Goal: Task Accomplishment & Management: Use online tool/utility

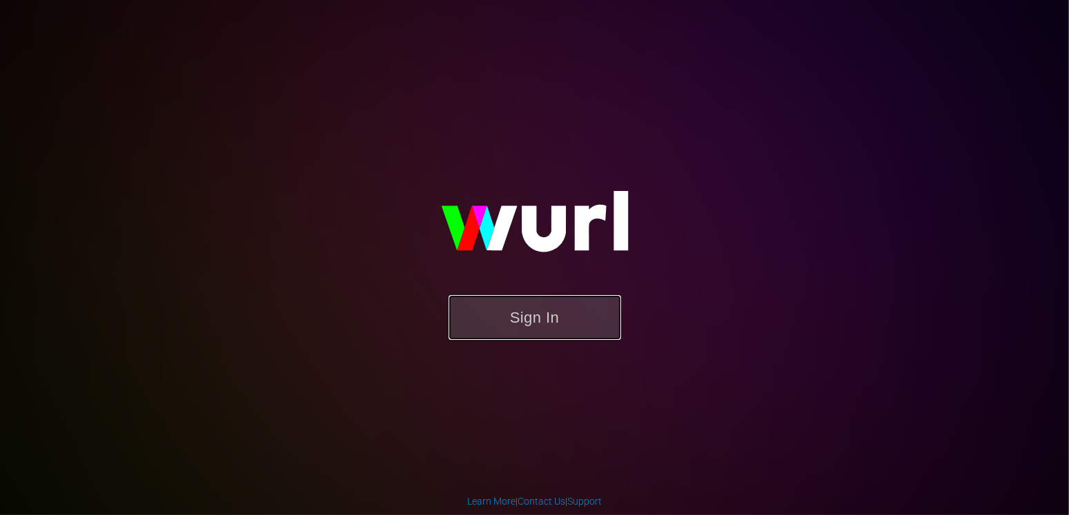
click at [542, 317] on button "Sign In" at bounding box center [534, 317] width 172 height 45
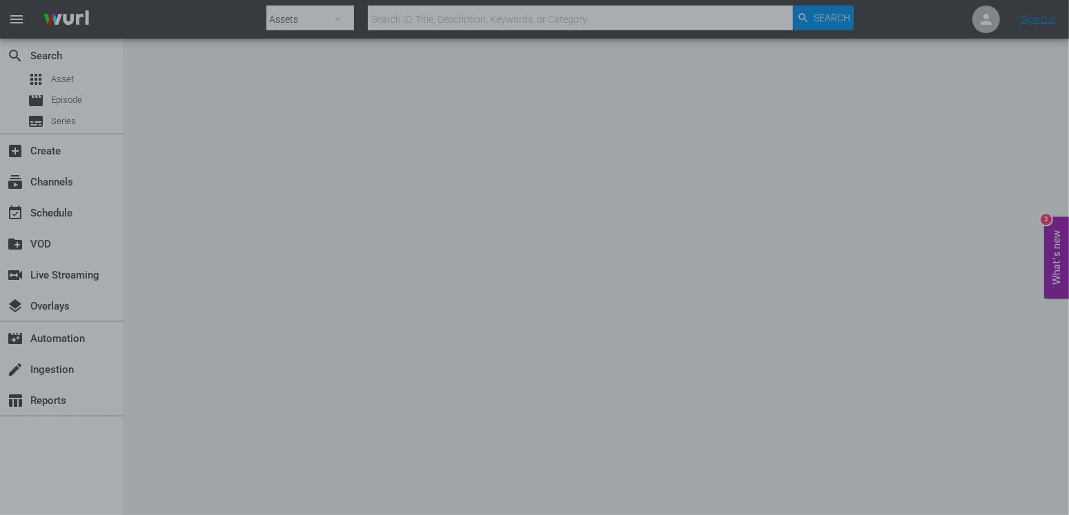
click at [909, 305] on div at bounding box center [534, 257] width 1069 height 515
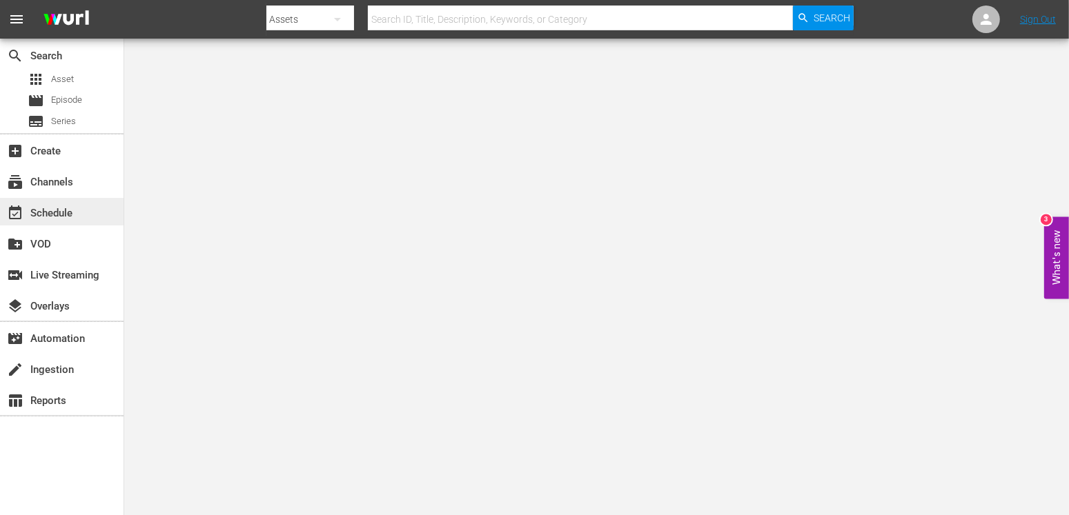
click at [86, 207] on div "event_available Schedule" at bounding box center [61, 212] width 123 height 28
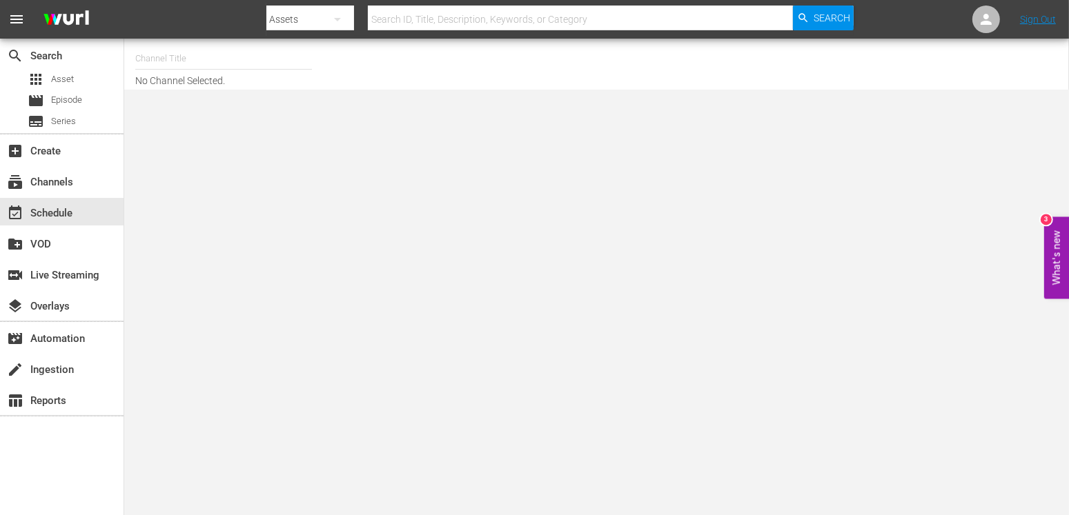
click at [430, 23] on input "text" at bounding box center [581, 19] width 426 height 33
type input "gems"
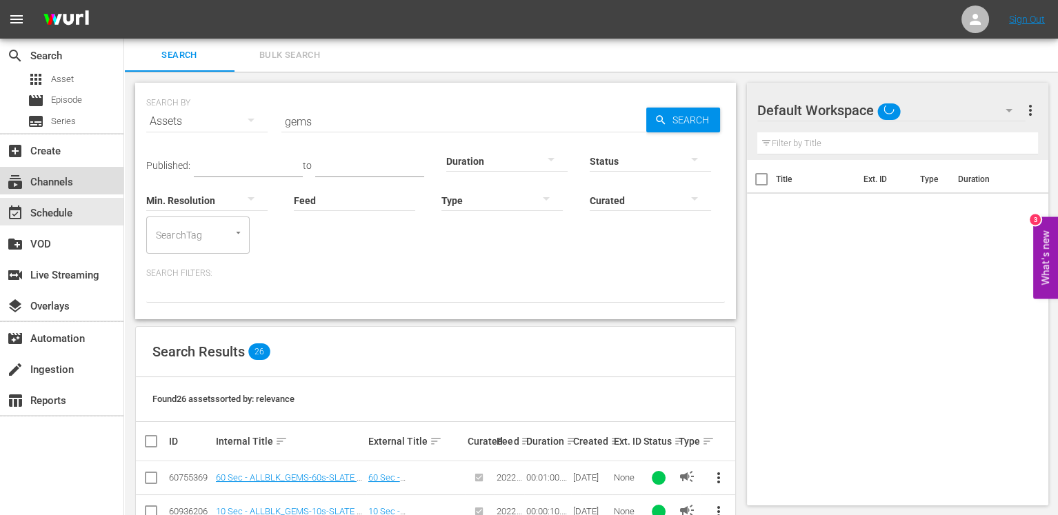
click at [46, 175] on div "subscriptions Channels" at bounding box center [38, 180] width 77 height 12
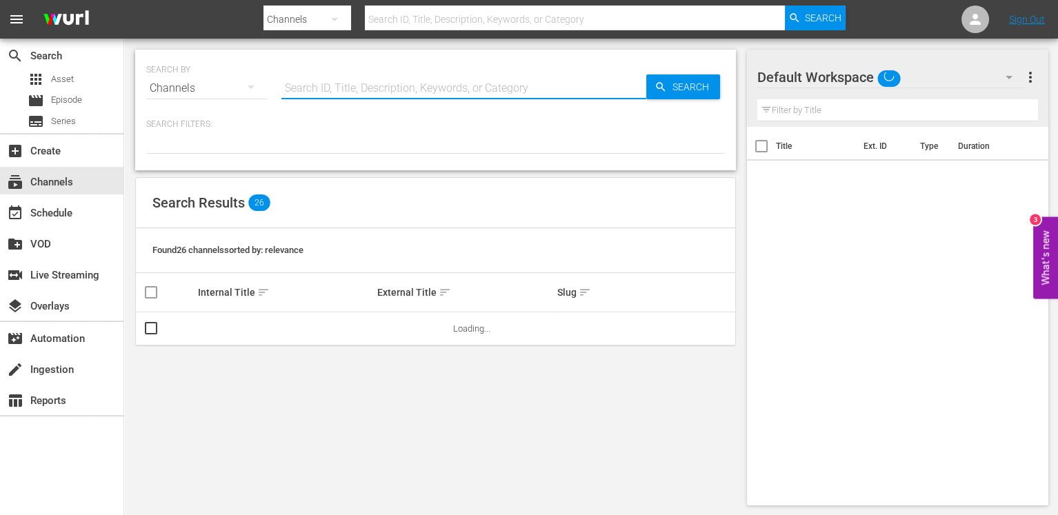
click at [333, 86] on input "text" at bounding box center [463, 88] width 365 height 33
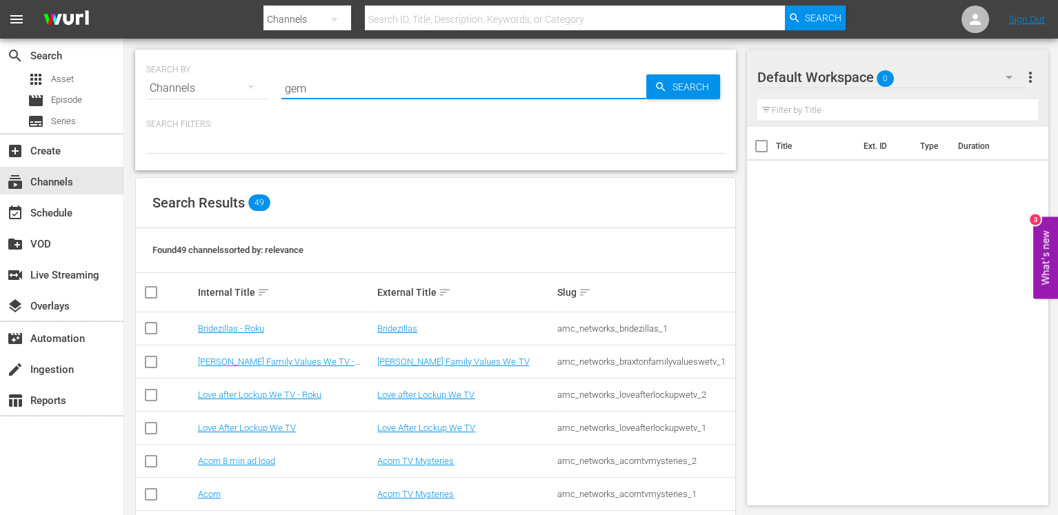
type input "gems"
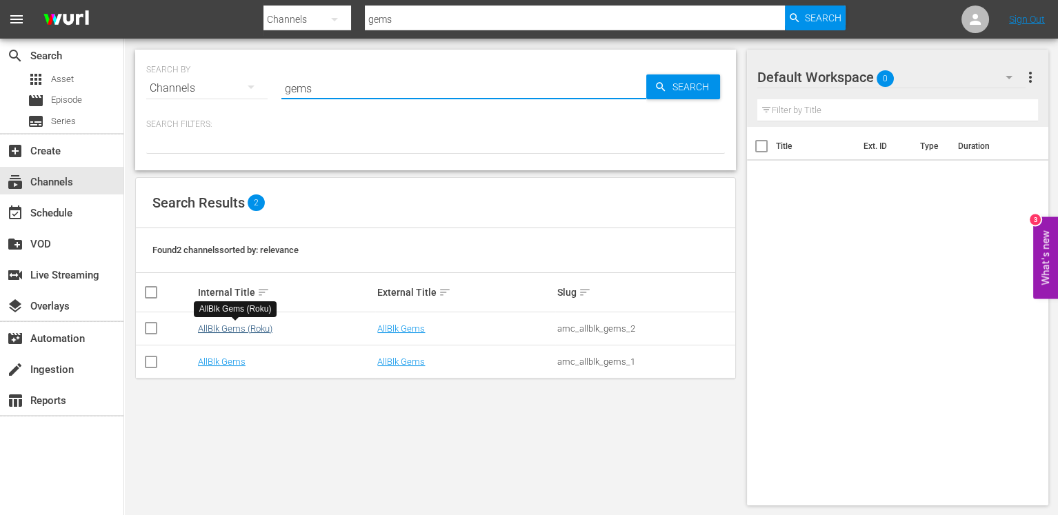
type input "gems"
click at [237, 328] on link "AllBlk Gems (Roku)" at bounding box center [235, 329] width 75 height 10
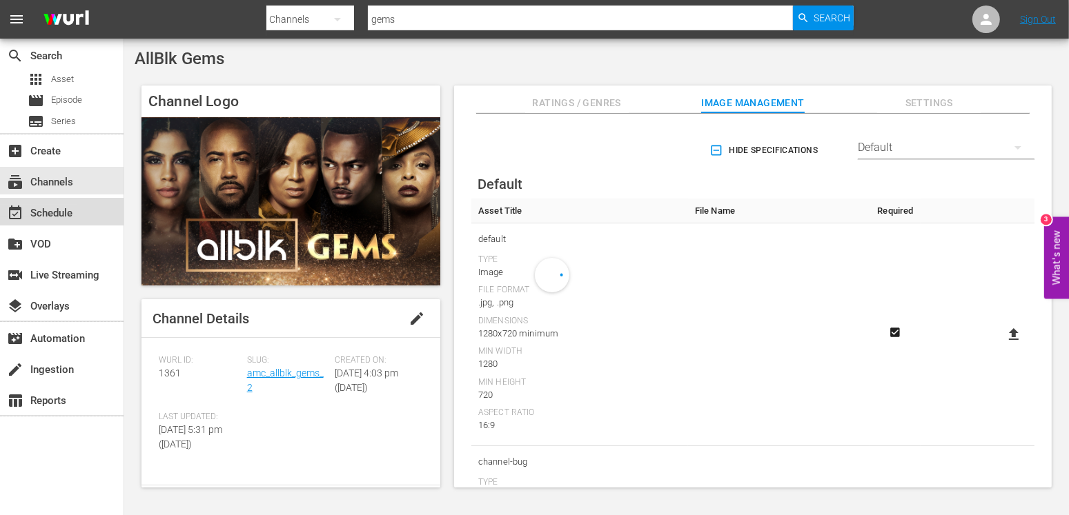
click at [34, 212] on div "event_available Schedule" at bounding box center [38, 211] width 77 height 12
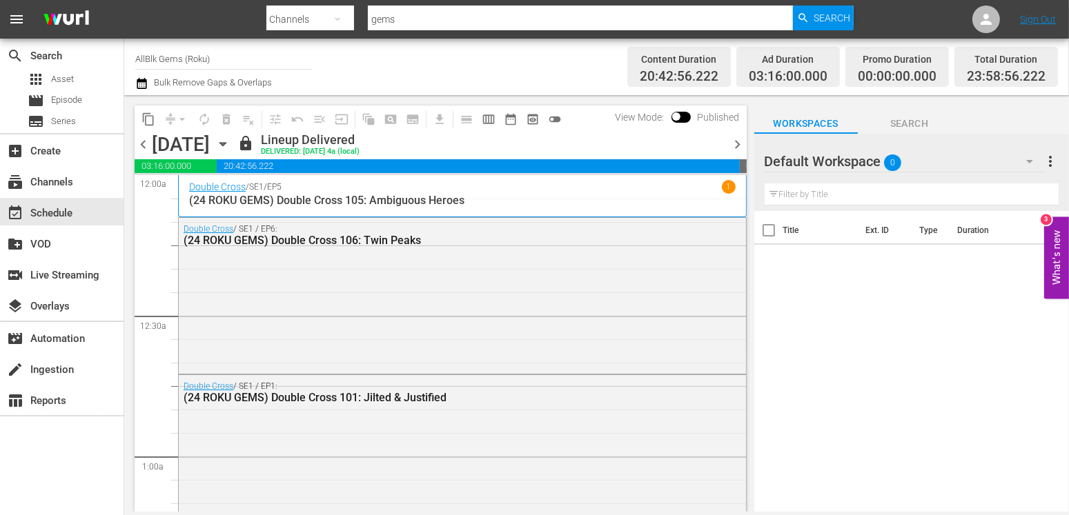
click at [726, 184] on p "1" at bounding box center [728, 187] width 5 height 10
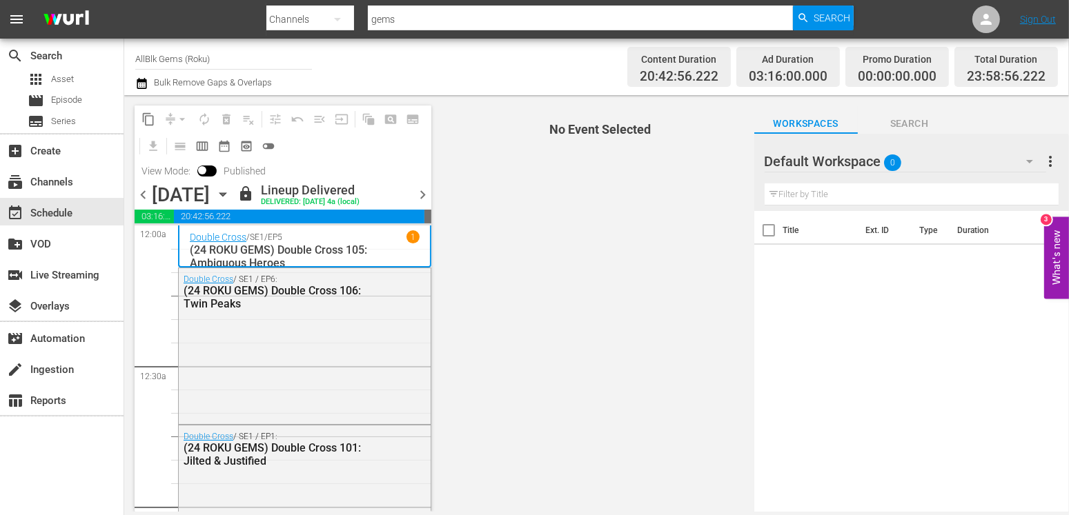
click at [410, 242] on p "1" at bounding box center [412, 237] width 5 height 10
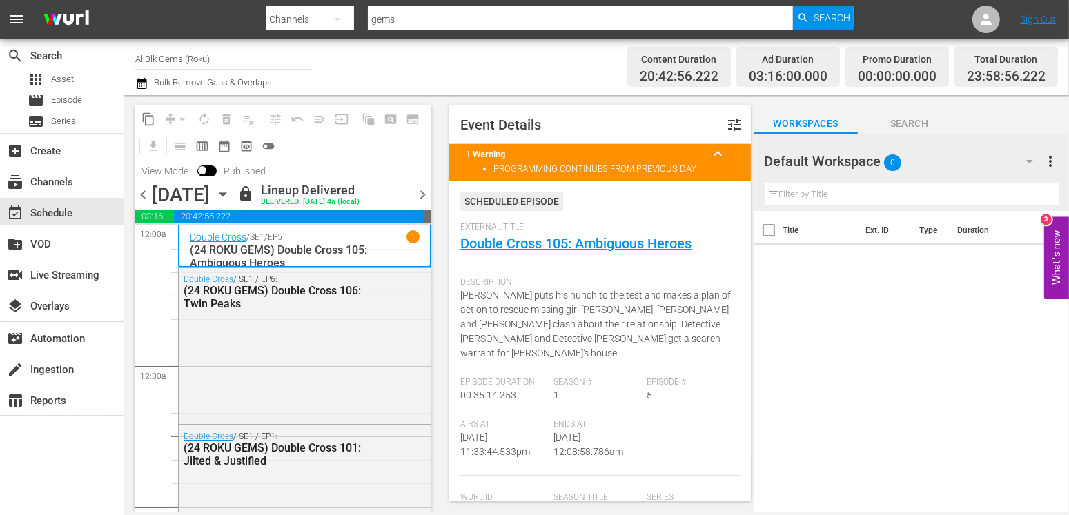
click at [210, 206] on div "[DATE]" at bounding box center [181, 195] width 58 height 23
click at [226, 197] on icon "button" at bounding box center [222, 194] width 6 height 3
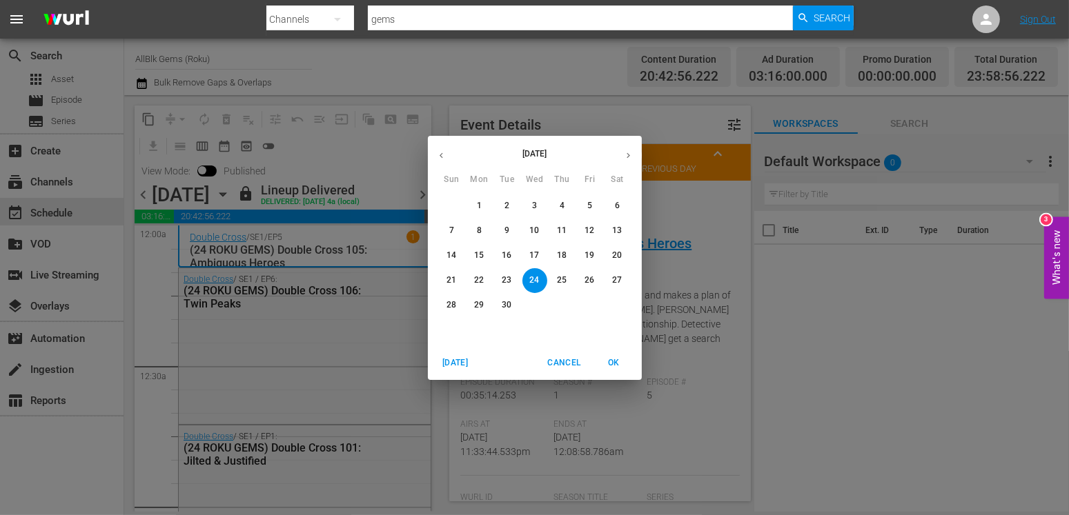
click at [617, 168] on div "[DATE]" at bounding box center [535, 155] width 214 height 27
click at [635, 156] on button "button" at bounding box center [628, 155] width 27 height 27
click at [528, 203] on span "1" at bounding box center [534, 206] width 25 height 12
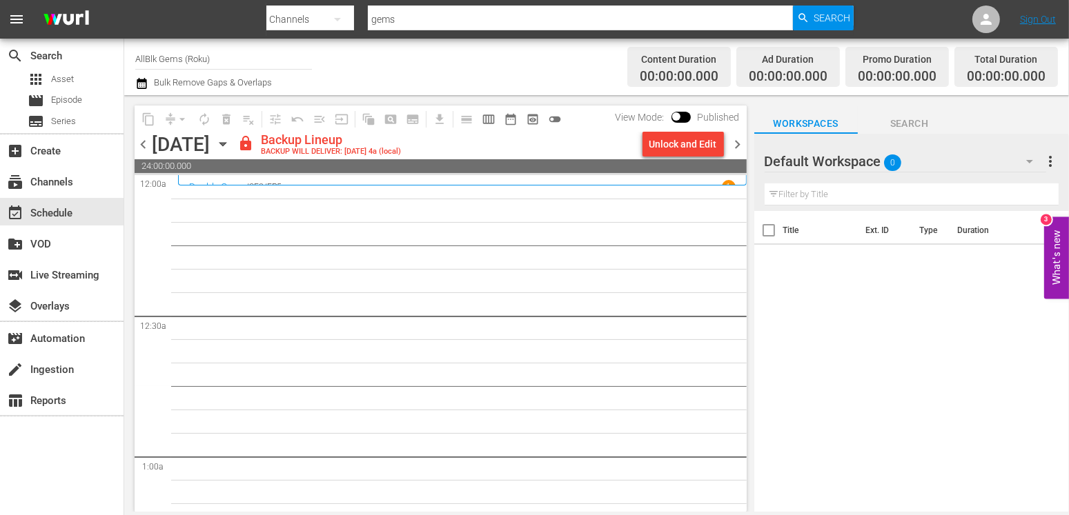
click at [736, 150] on span "chevron_right" at bounding box center [737, 144] width 17 height 17
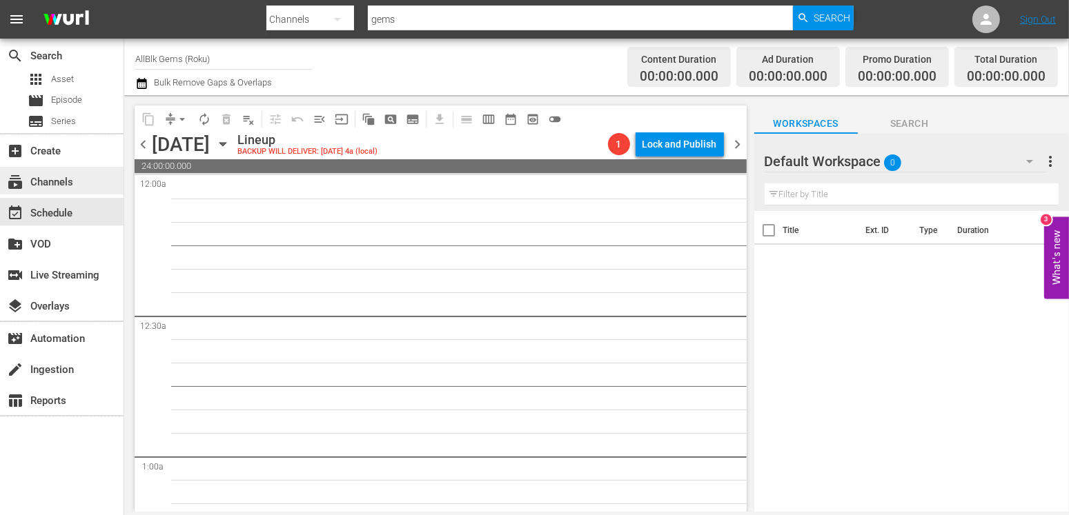
click at [41, 169] on div "subscriptions Channels" at bounding box center [61, 181] width 123 height 28
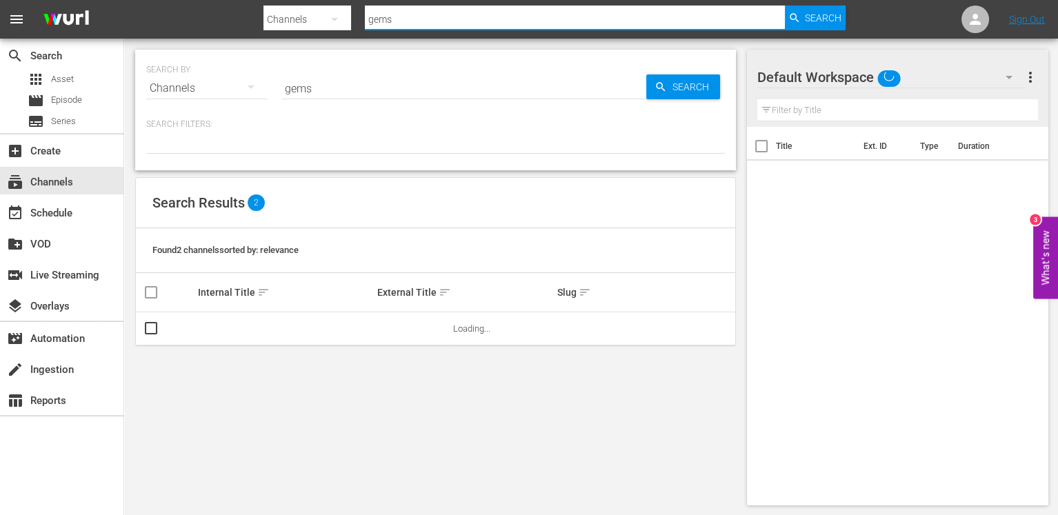
click at [562, 19] on input "gems" at bounding box center [575, 19] width 420 height 33
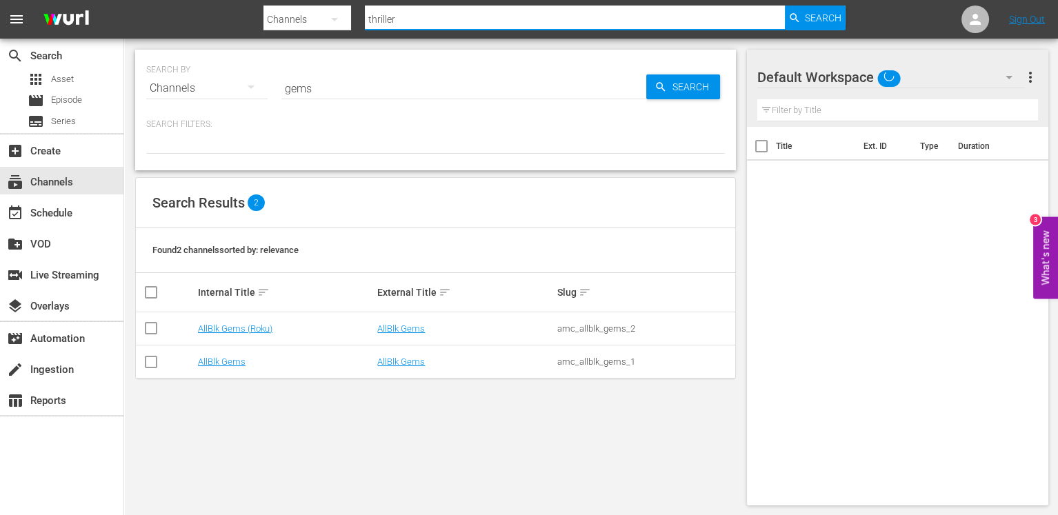
type input "thrillers"
click at [273, 330] on link "AMC Thrillers - ROKU" at bounding box center [239, 329] width 83 height 10
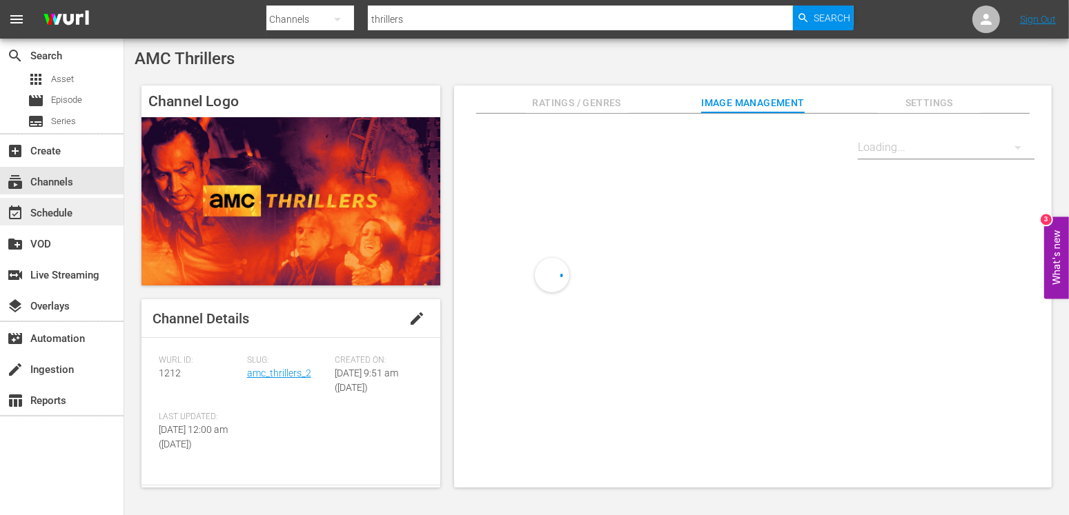
click at [80, 215] on div "event_available Schedule" at bounding box center [61, 212] width 123 height 28
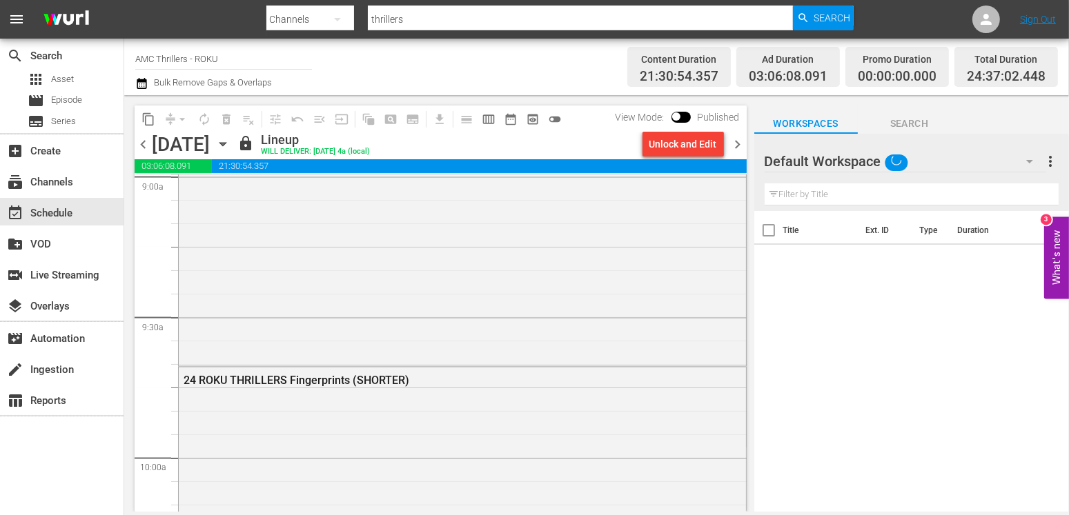
scroll to position [2553, 0]
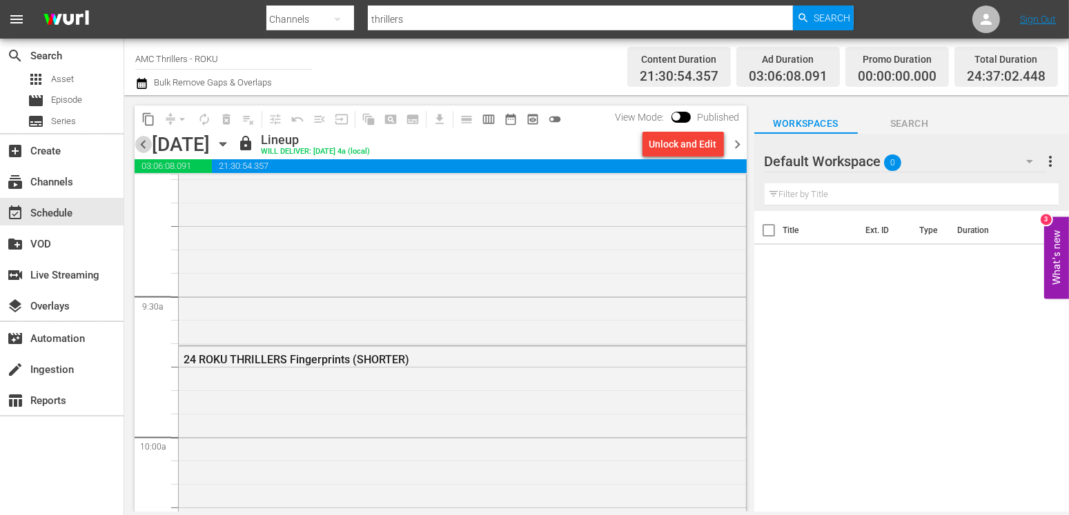
click at [143, 141] on span "chevron_left" at bounding box center [143, 144] width 17 height 17
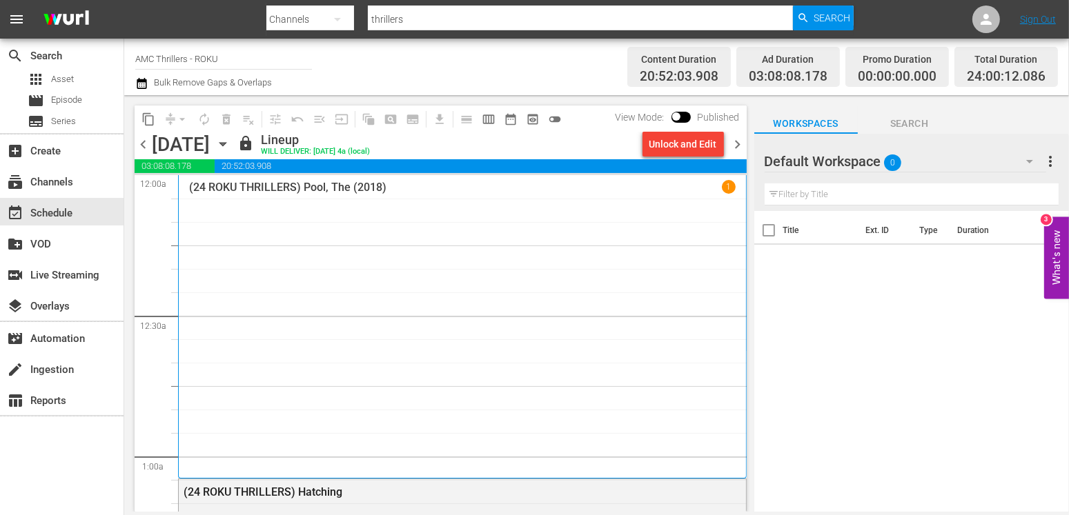
click at [726, 182] on p "1" at bounding box center [728, 187] width 5 height 10
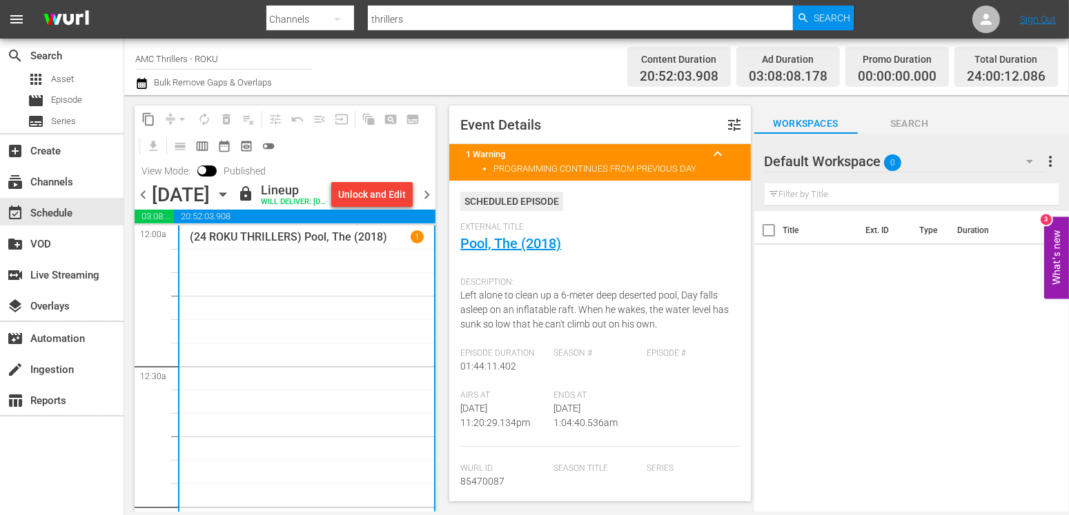
click at [410, 244] on div "1" at bounding box center [416, 236] width 13 height 13
